Goal: Task Accomplishment & Management: Manage account settings

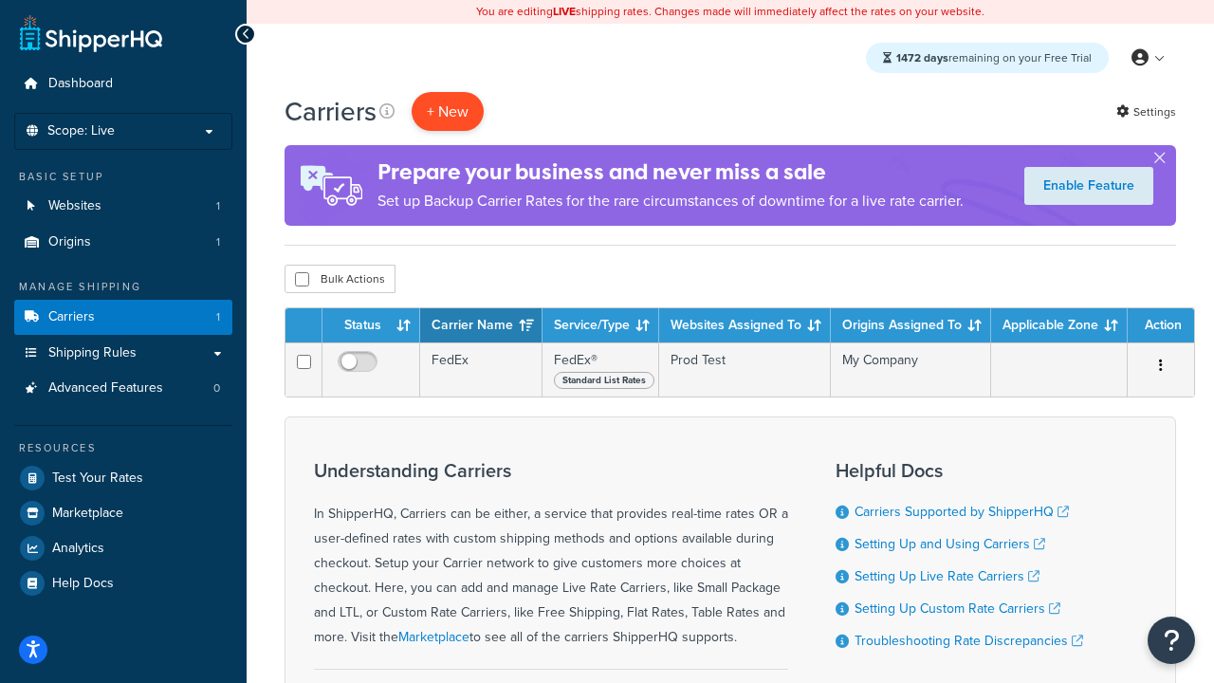
click at [448, 112] on button "+ New" at bounding box center [448, 111] width 72 height 39
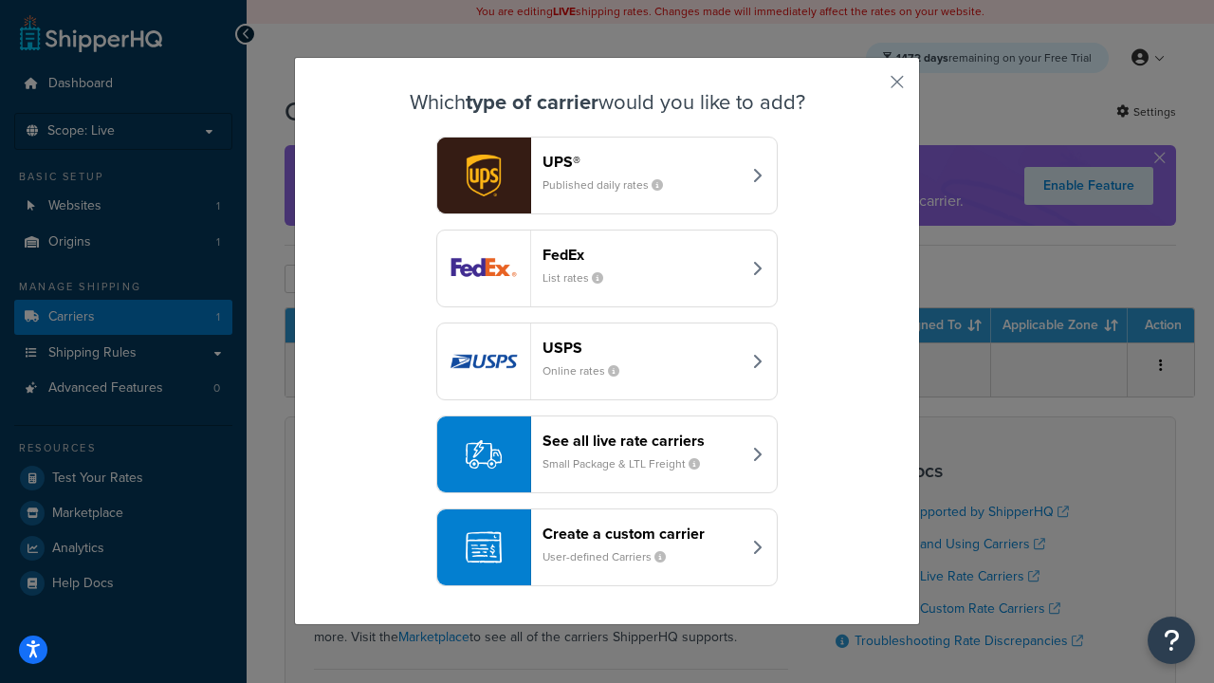
click at [607, 269] on div "FedEx List rates" at bounding box center [642, 269] width 198 height 46
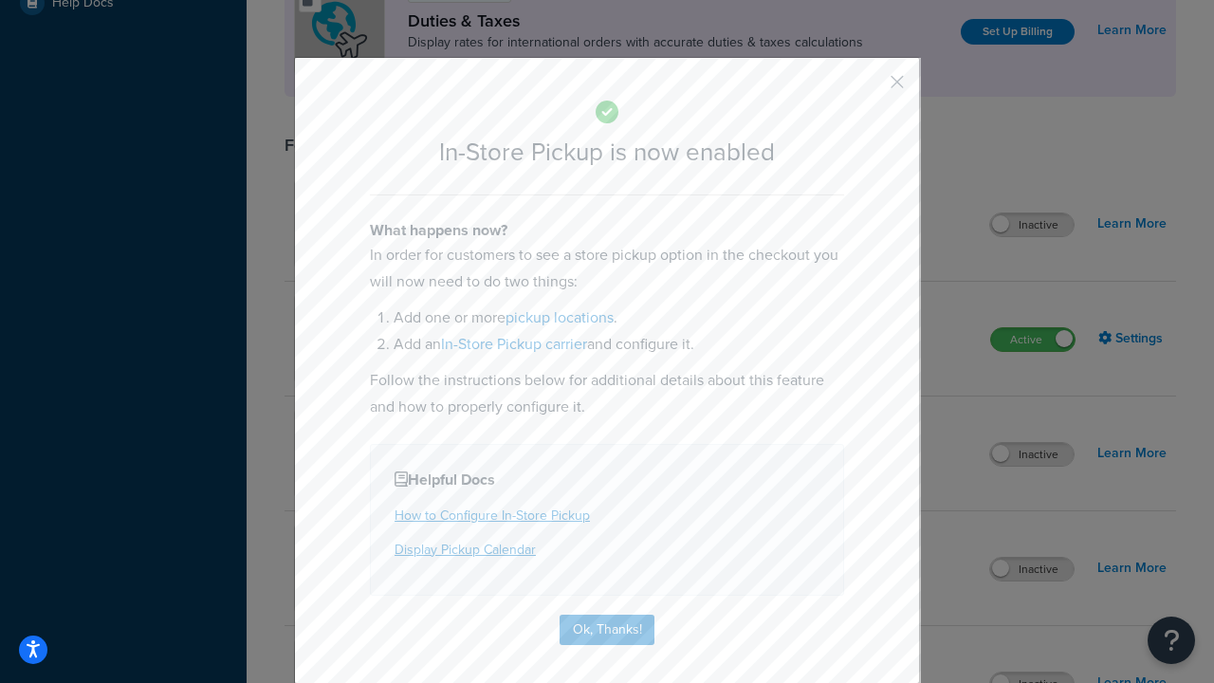
click at [869, 88] on button "button" at bounding box center [869, 88] width 5 height 5
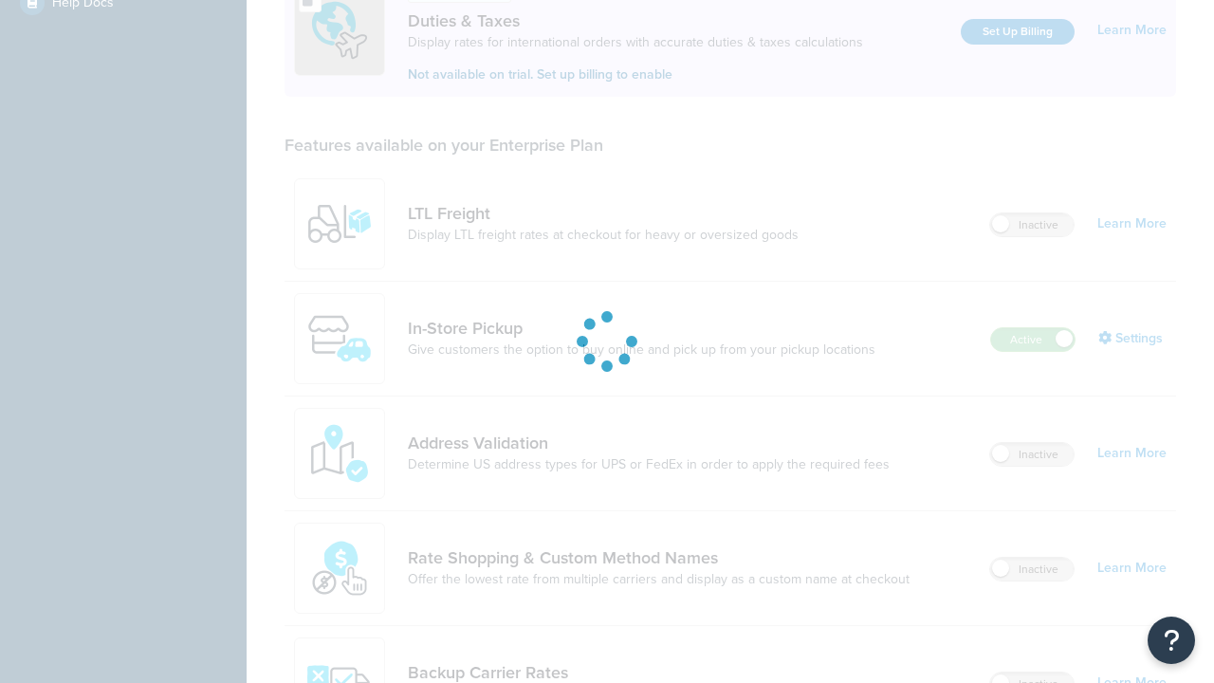
scroll to position [581, 0]
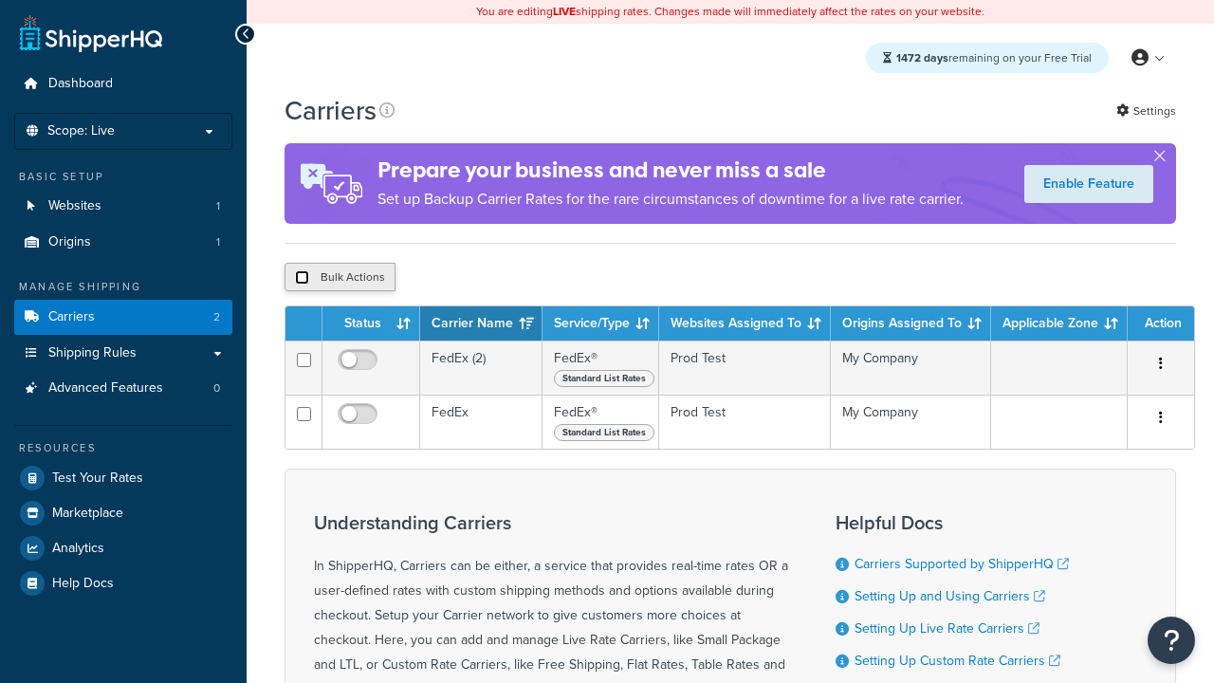
click at [302, 279] on input "checkbox" at bounding box center [302, 277] width 14 height 14
checkbox input "true"
click at [0, 0] on button "Delete" at bounding box center [0, 0] width 0 height 0
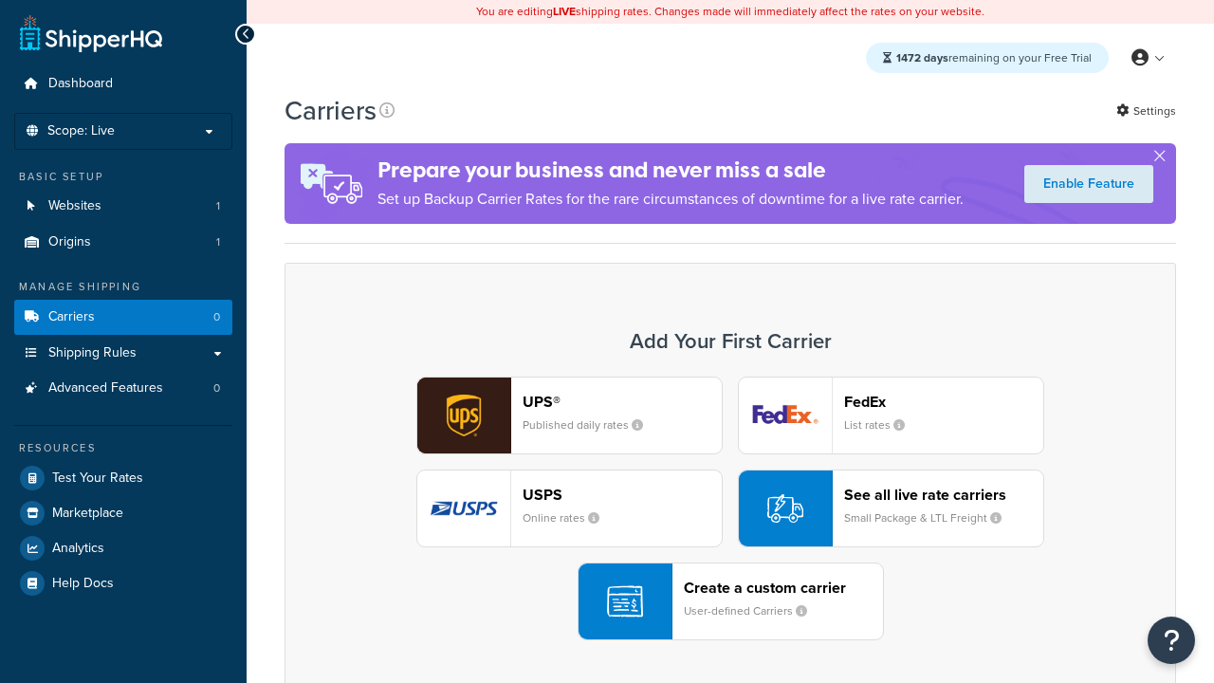
click at [944, 402] on header "FedEx" at bounding box center [943, 402] width 199 height 18
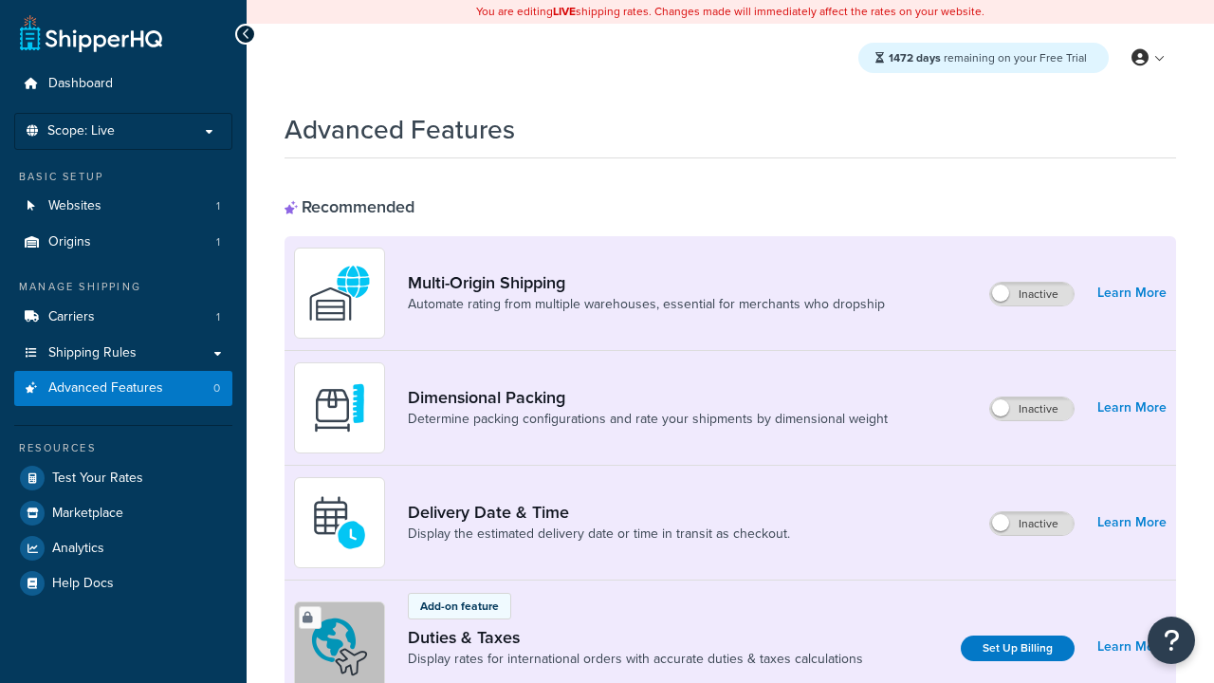
scroll to position [617, 0]
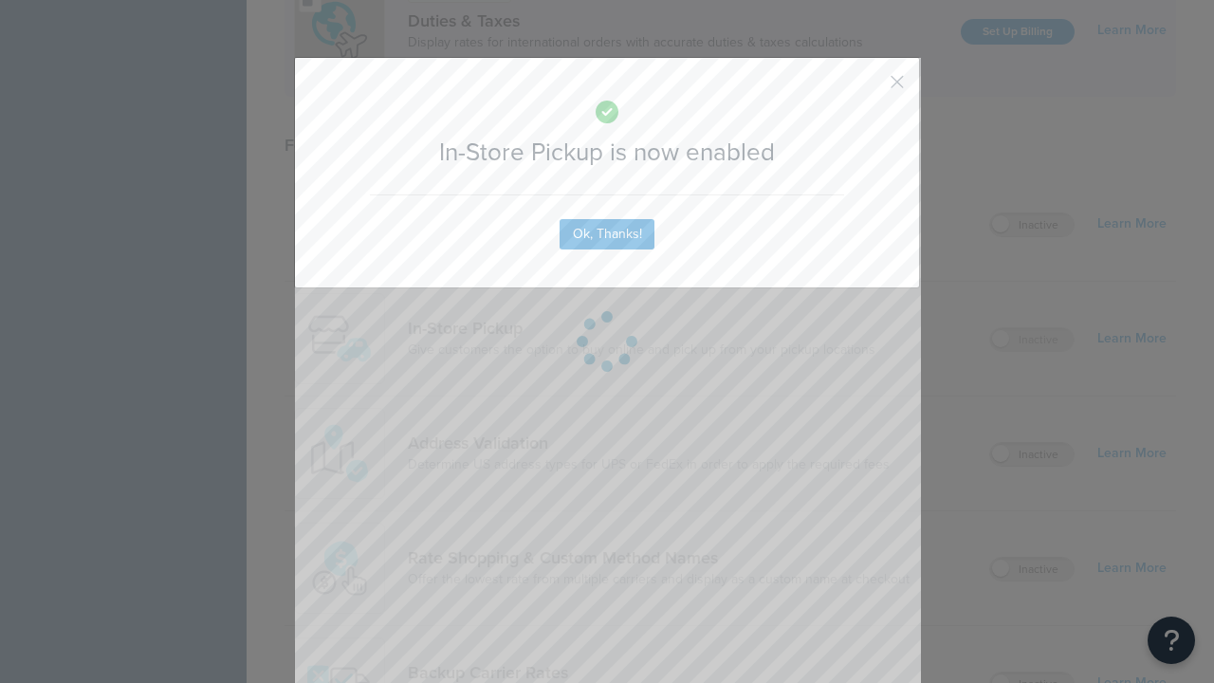
scroll to position [0, 0]
click at [869, 88] on button "button" at bounding box center [869, 88] width 5 height 5
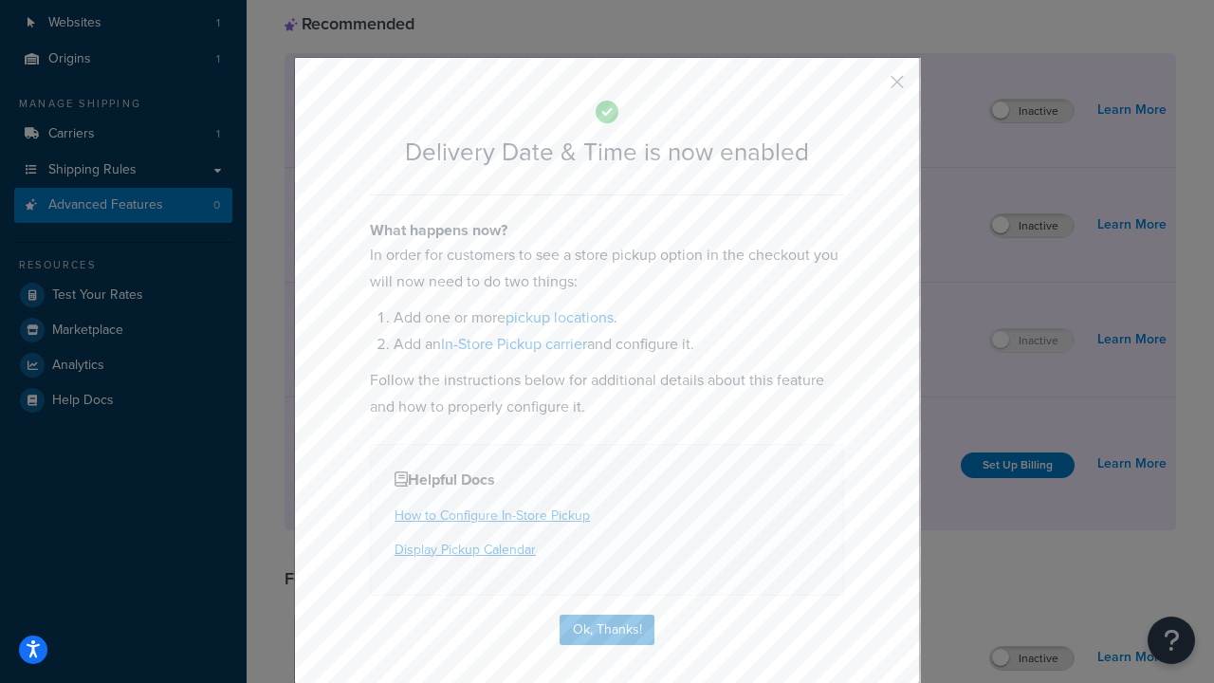
click at [869, 88] on button "button" at bounding box center [869, 88] width 5 height 5
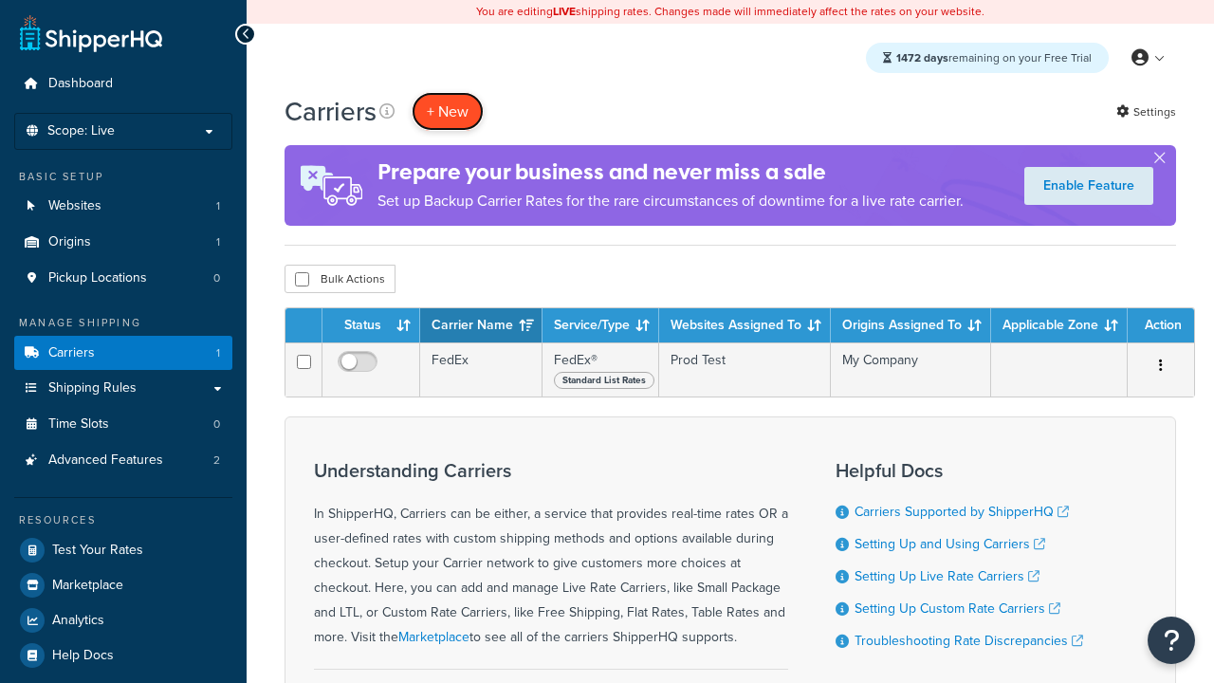
click at [448, 92] on button "+ New" at bounding box center [448, 111] width 72 height 39
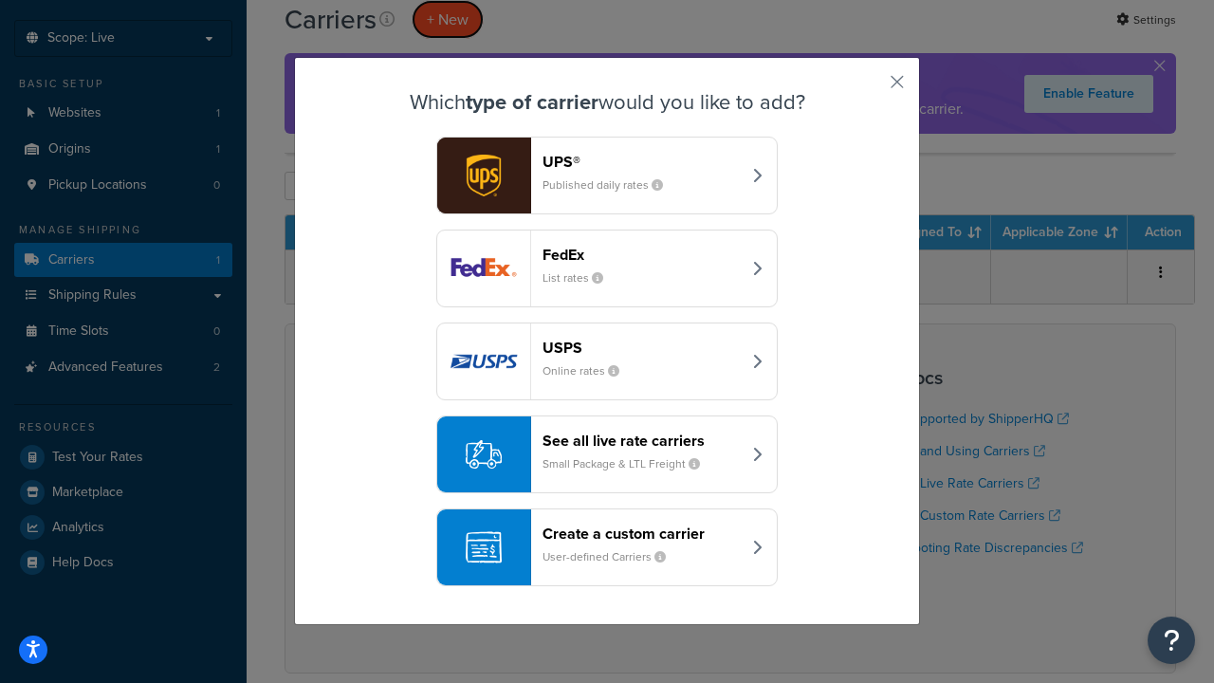
click at [607, 548] on div "Create a custom carrier User-defined Carriers" at bounding box center [642, 548] width 198 height 46
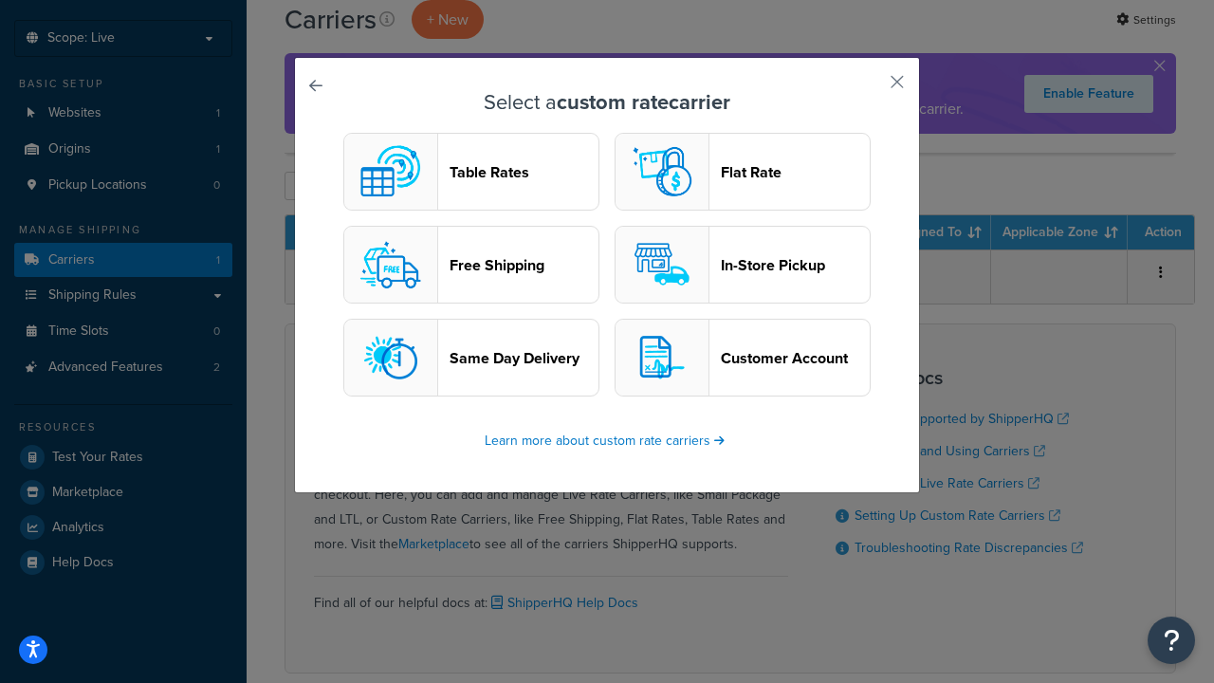
click at [743, 266] on header "In-Store Pickup" at bounding box center [795, 265] width 149 height 18
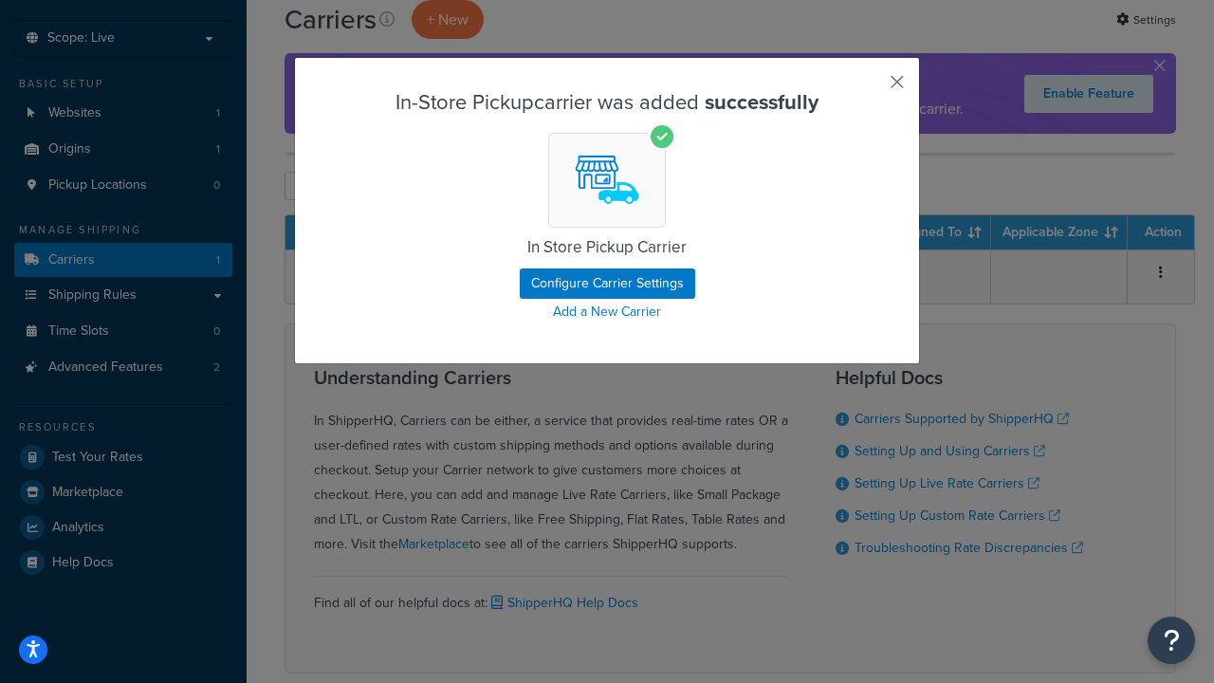
click at [869, 88] on button "button" at bounding box center [869, 88] width 5 height 5
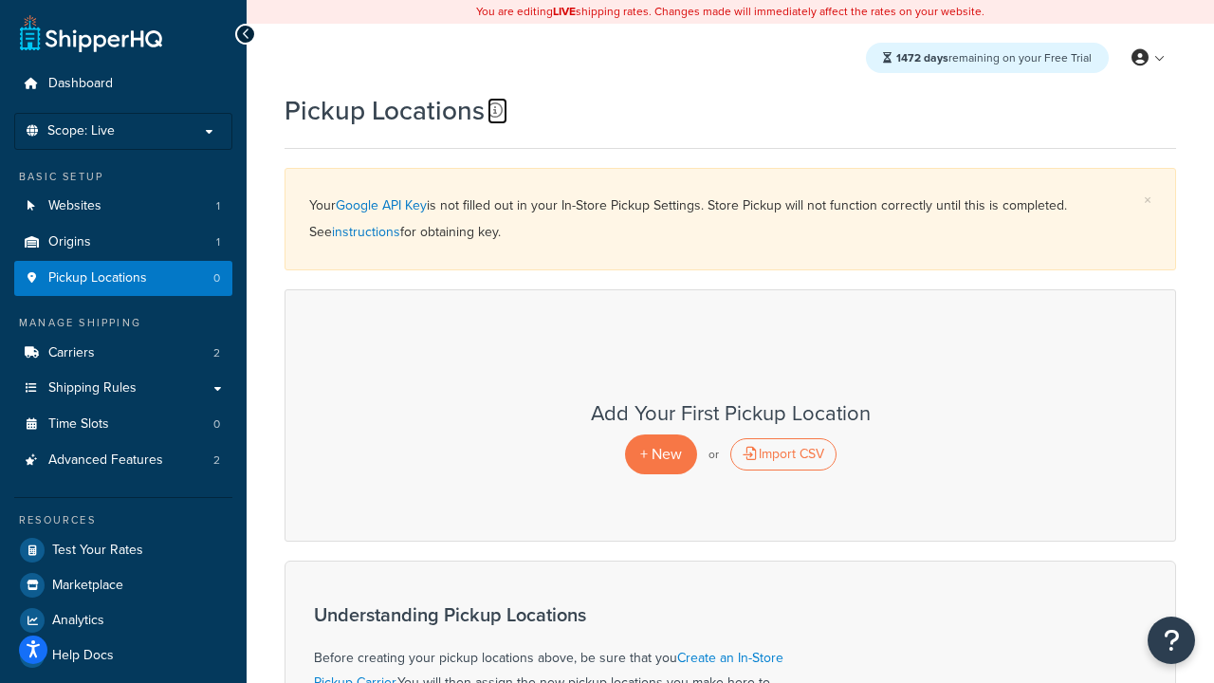
click at [493, 111] on icon at bounding box center [495, 109] width 15 height 15
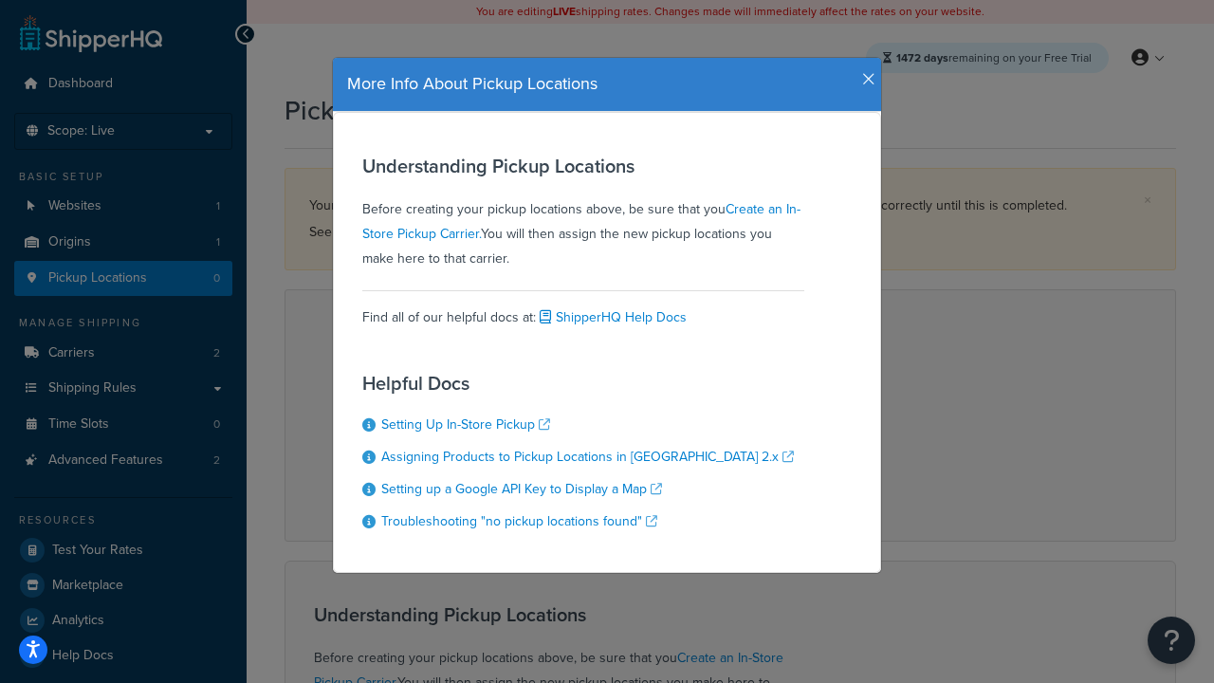
click at [864, 72] on icon "button" at bounding box center [868, 79] width 13 height 17
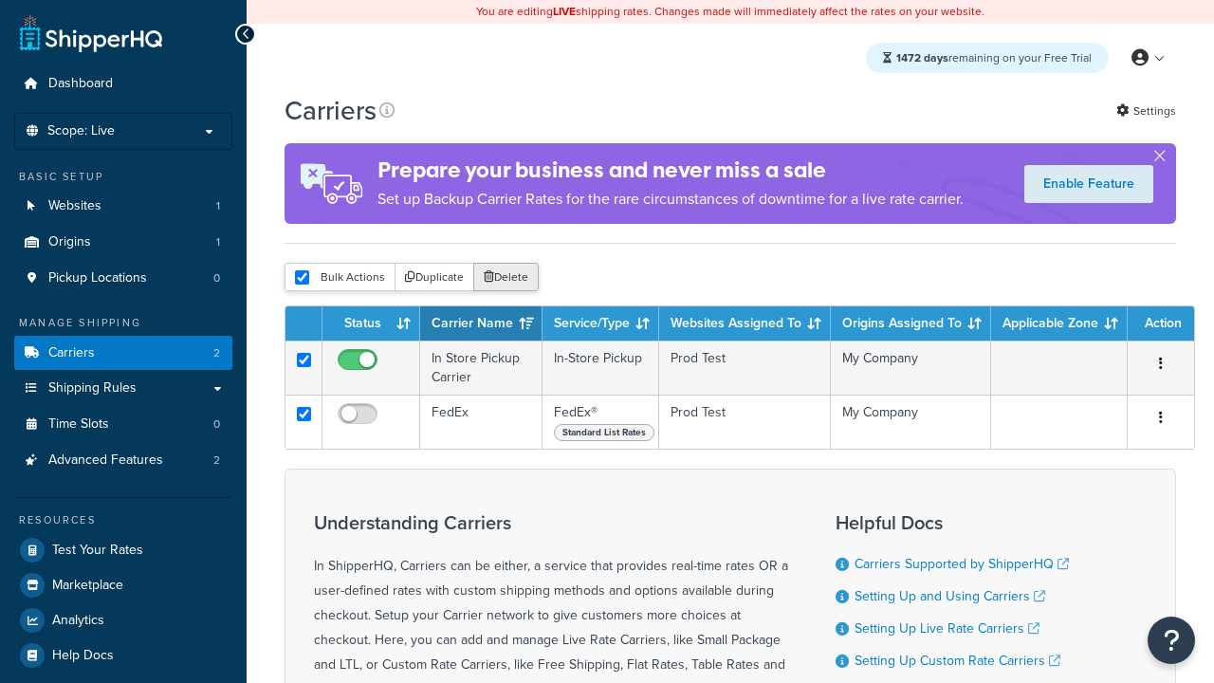
click at [505, 279] on button "Delete" at bounding box center [505, 277] width 65 height 28
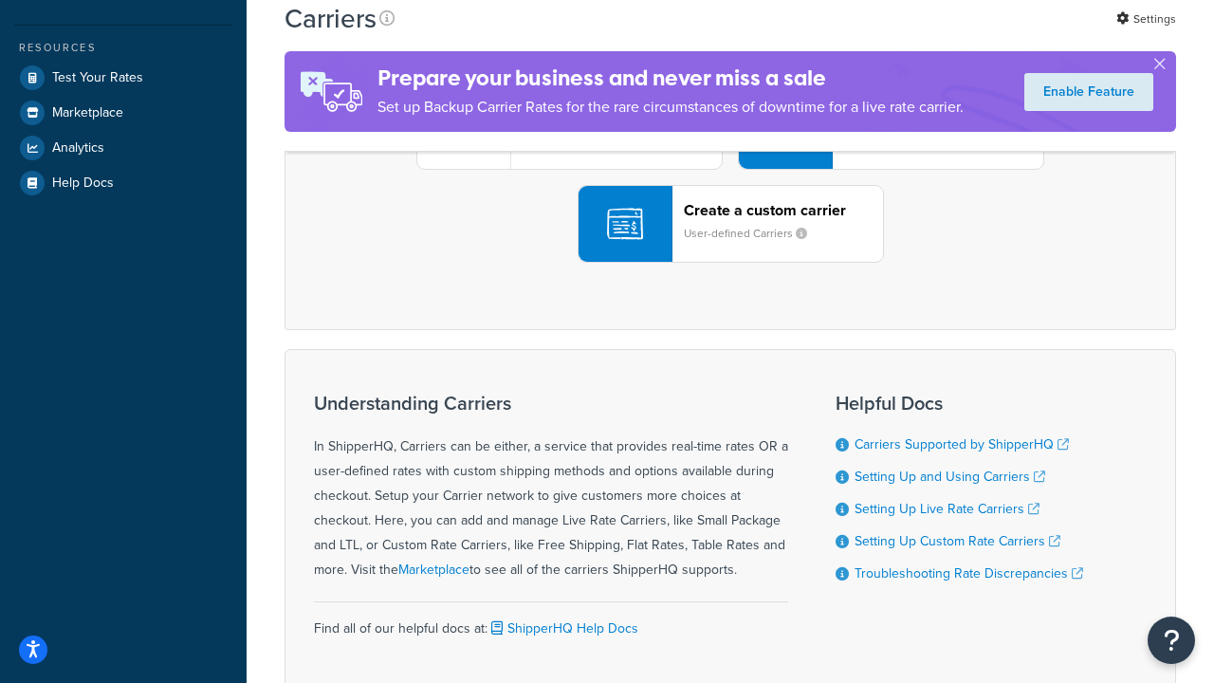
click at [730, 263] on div "UPS® Published daily rates FedEx List rates USPS Online rates See all live rate…" at bounding box center [731, 131] width 852 height 264
click at [944, 33] on header "FedEx" at bounding box center [943, 24] width 199 height 18
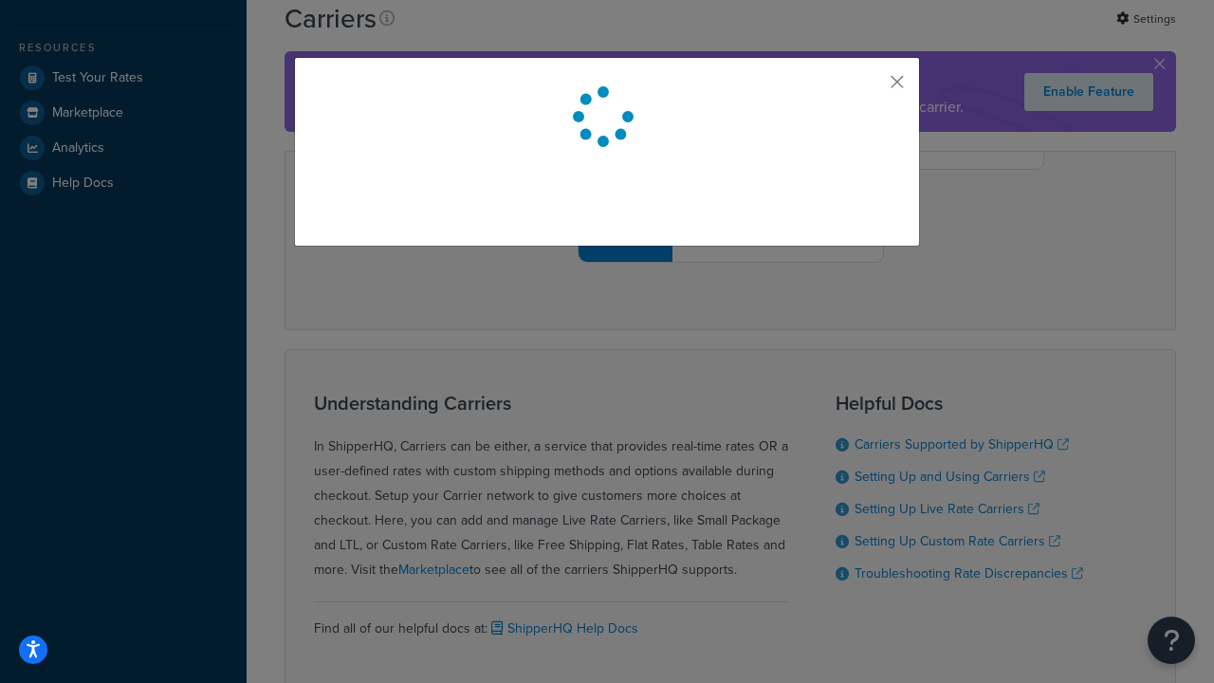
scroll to position [53, 0]
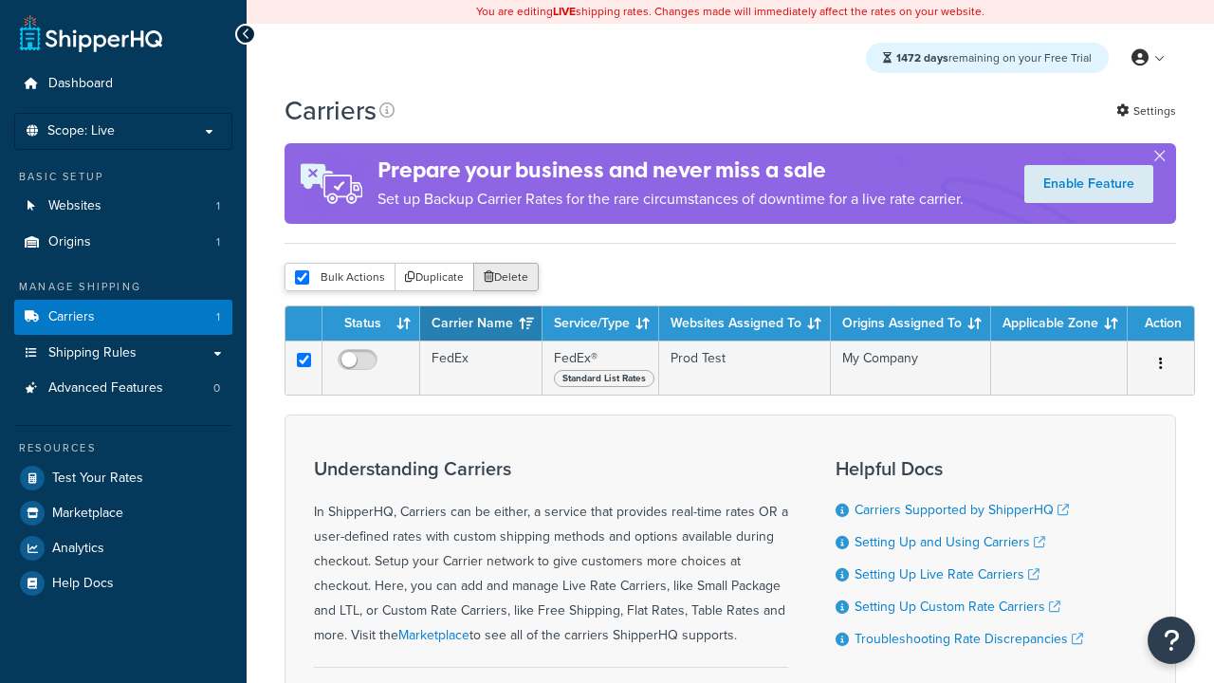
click at [505, 279] on button "Delete" at bounding box center [505, 277] width 65 height 28
